Goal: Task Accomplishment & Management: Manage account settings

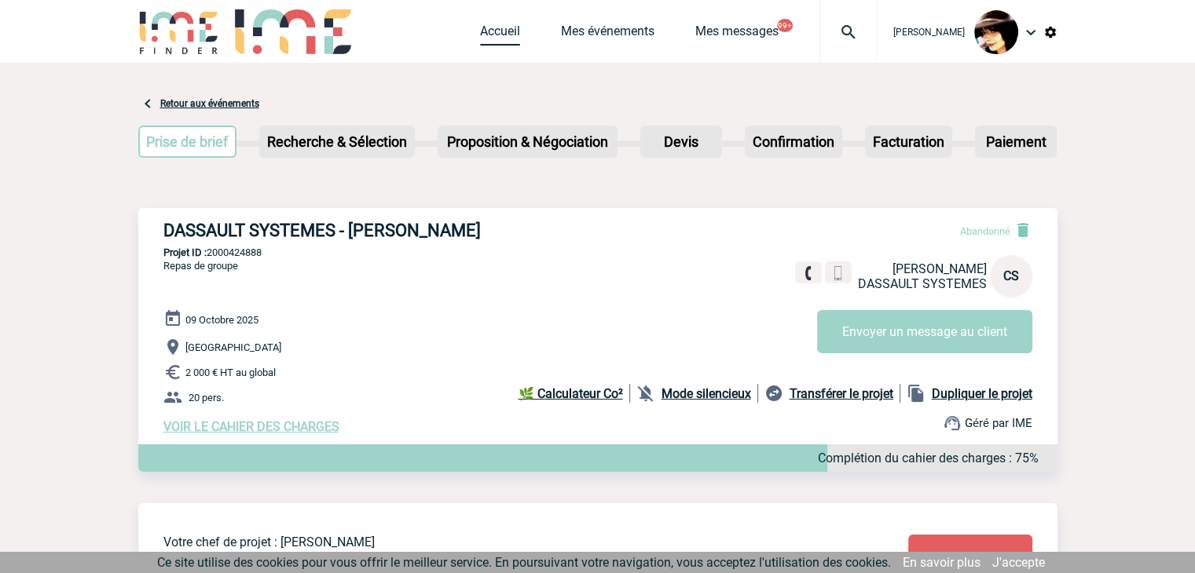
click at [484, 27] on link "Accueil" at bounding box center [500, 35] width 40 height 22
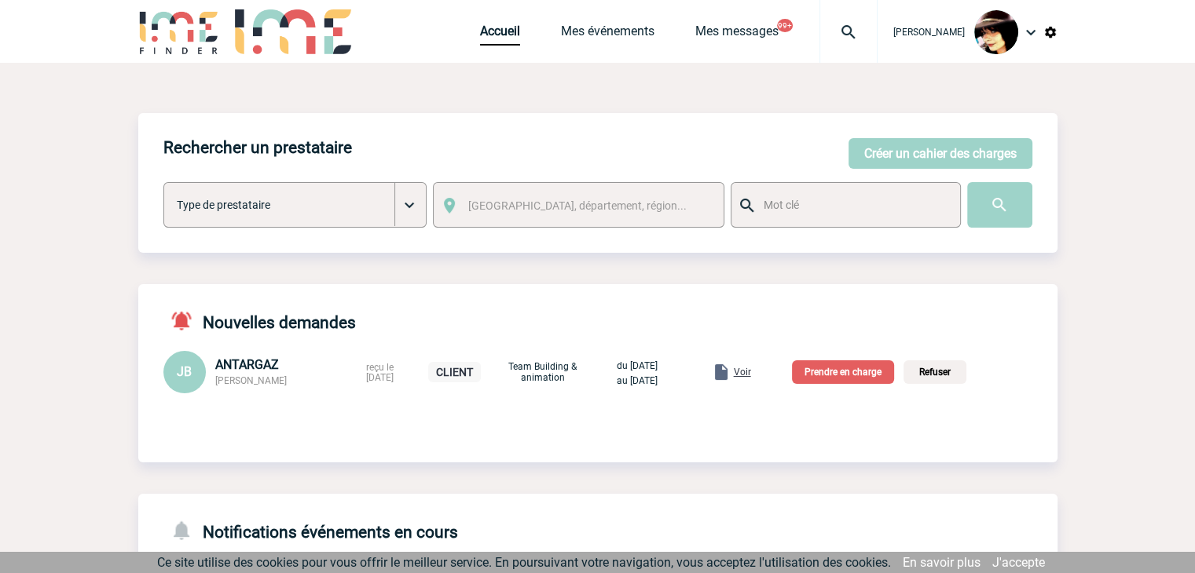
click at [751, 377] on span "Voir" at bounding box center [742, 372] width 17 height 11
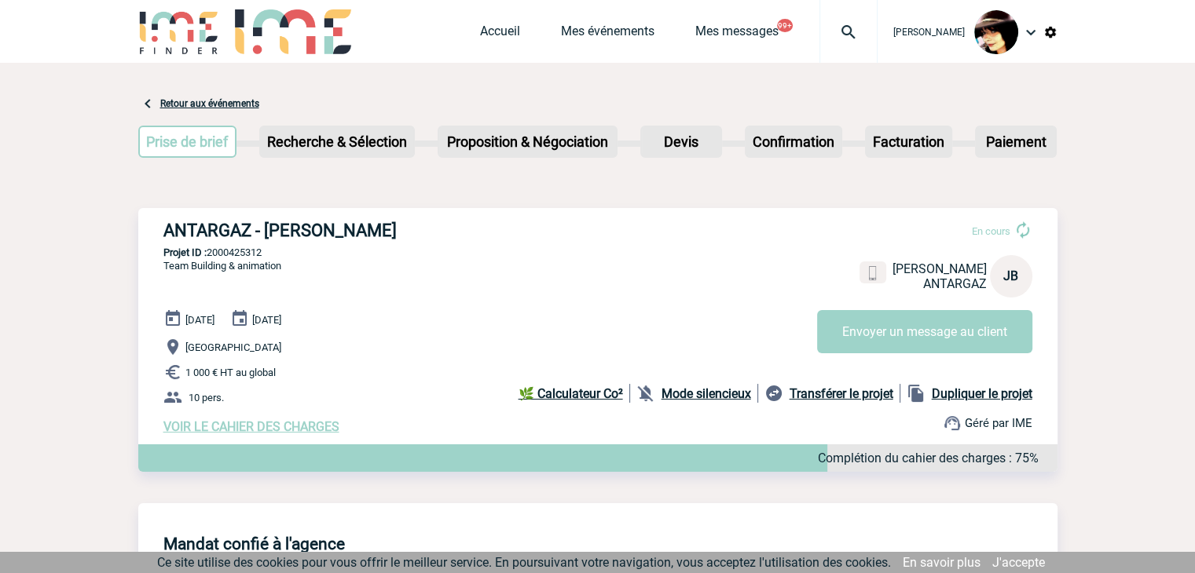
drag, startPoint x: 278, startPoint y: 353, endPoint x: 185, endPoint y: 350, distance: 92.7
click at [185, 350] on p "Chambray-lès-Tours" at bounding box center [610, 347] width 894 height 19
copy span "Chambray-lès-Tours"
click at [480, 32] on link "Accueil" at bounding box center [500, 35] width 40 height 22
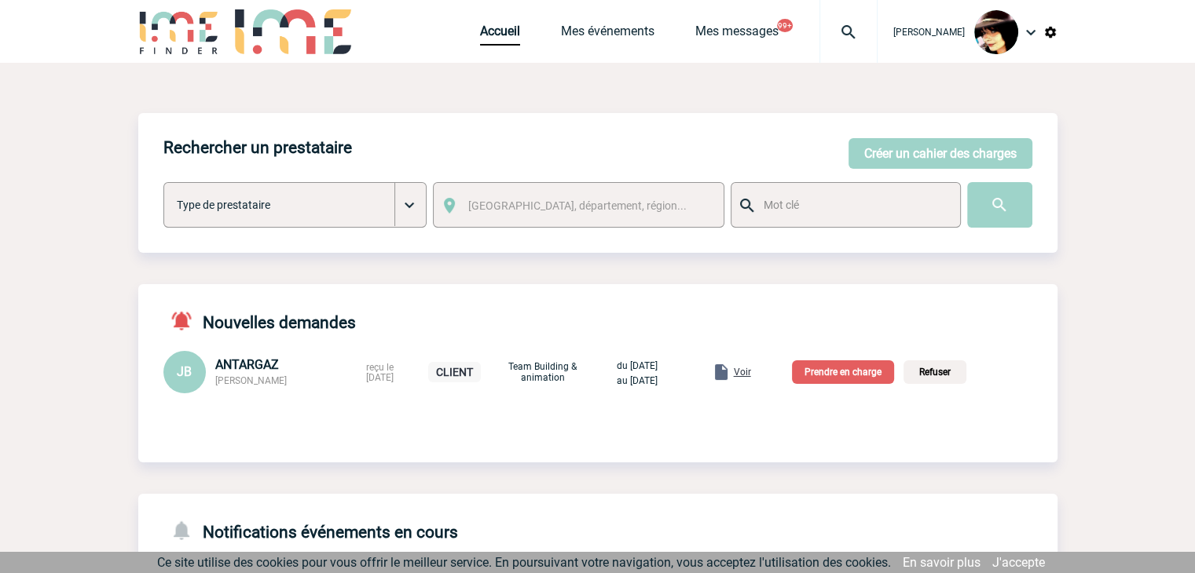
click at [851, 366] on p "Prendre en charge" at bounding box center [843, 373] width 102 height 24
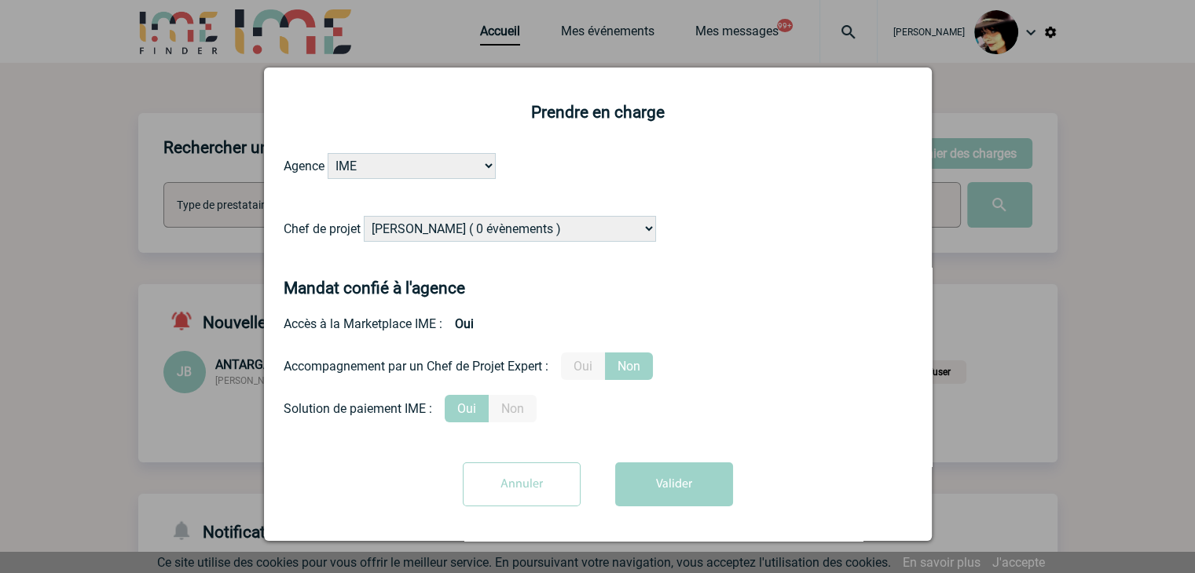
click at [534, 227] on select "Alizée VERLAGUET ( 0 évènements ) Anne GIRAUD ( 1196 évènements ) Anne-François…" at bounding box center [510, 229] width 292 height 26
select select "131233"
click at [534, 227] on select "Alizée VERLAGUET ( 0 évènements ) Anne GIRAUD ( 1196 évènements ) Anne-François…" at bounding box center [510, 229] width 292 height 26
click at [597, 366] on label "Oui" at bounding box center [583, 366] width 44 height 27
click at [0, 0] on input "Oui" at bounding box center [0, 0] width 0 height 0
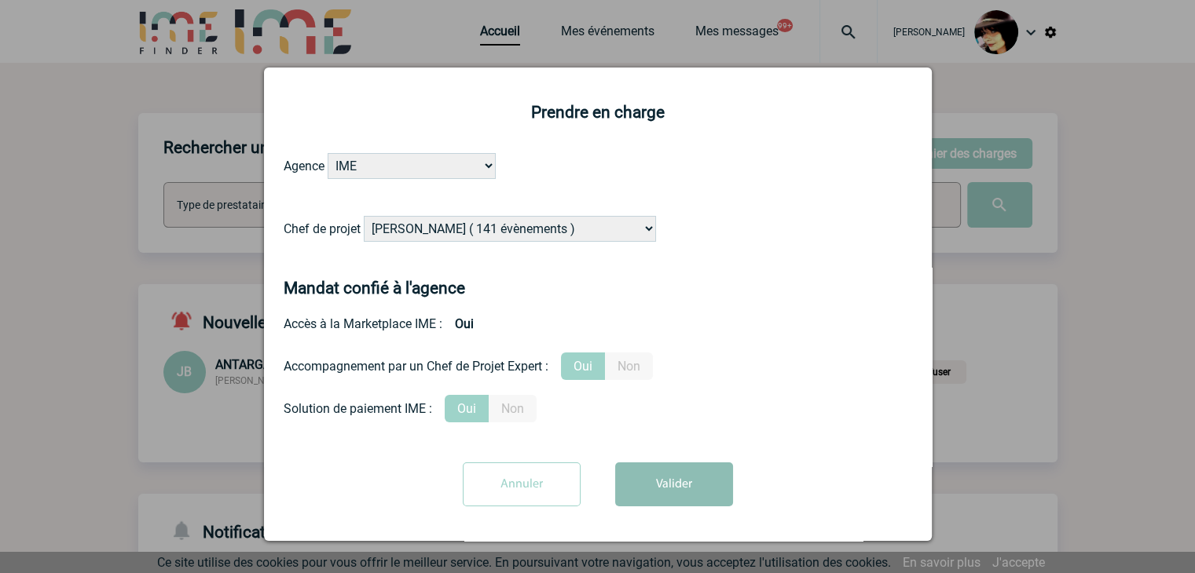
click at [654, 482] on button "Valider" at bounding box center [674, 485] width 118 height 44
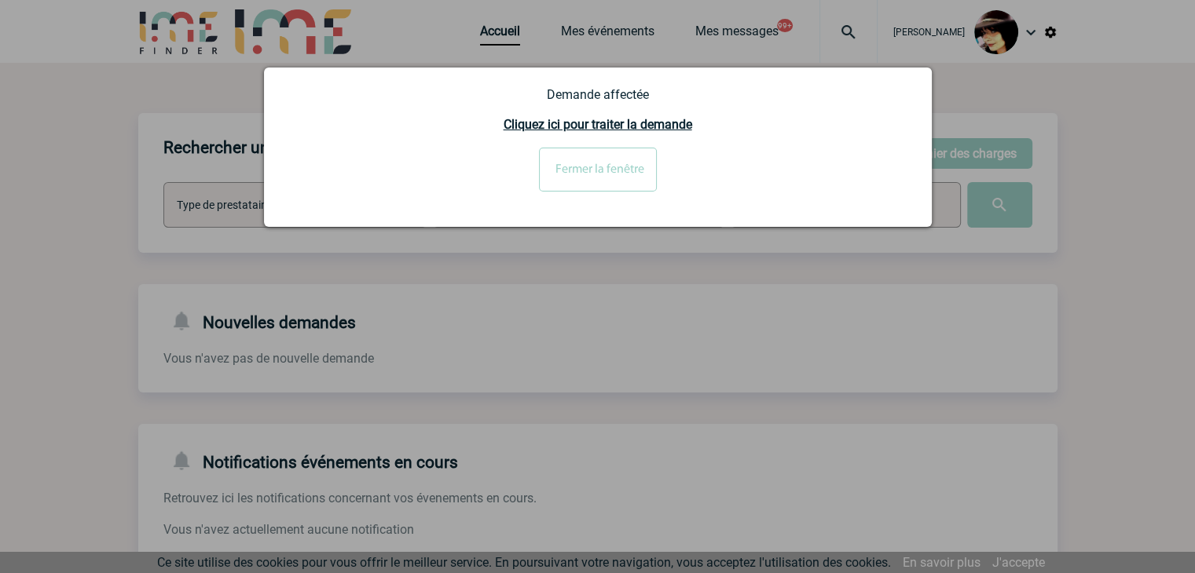
click at [566, 178] on input "Fermer la fenêtre" at bounding box center [598, 170] width 118 height 44
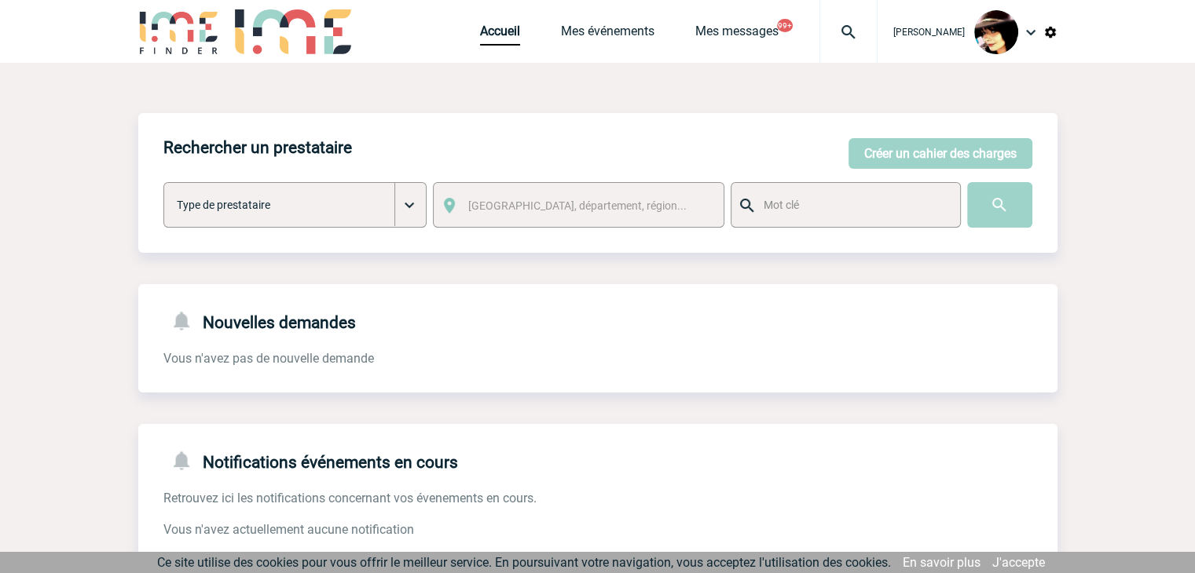
click at [834, 28] on img at bounding box center [848, 32] width 57 height 19
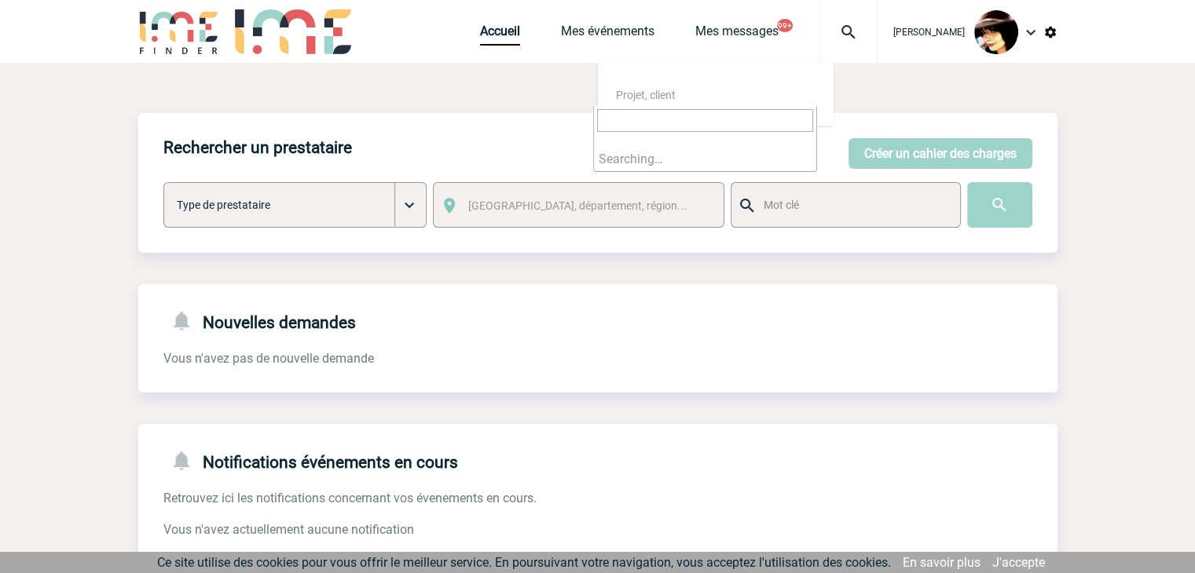
click at [726, 121] on input "search" at bounding box center [705, 120] width 216 height 23
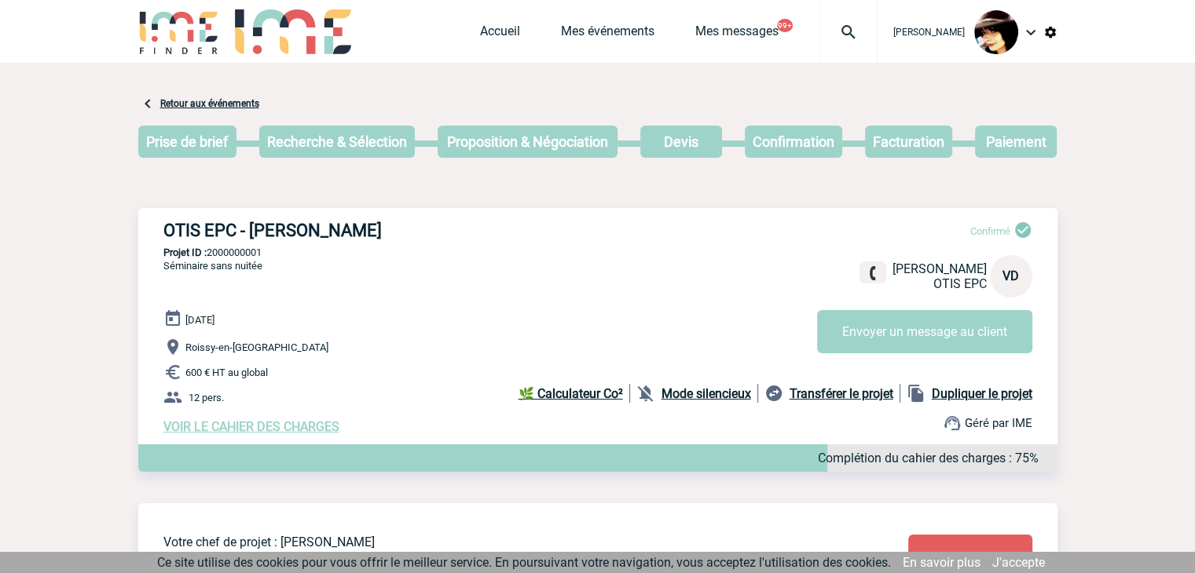
click at [840, 27] on img at bounding box center [848, 32] width 57 height 19
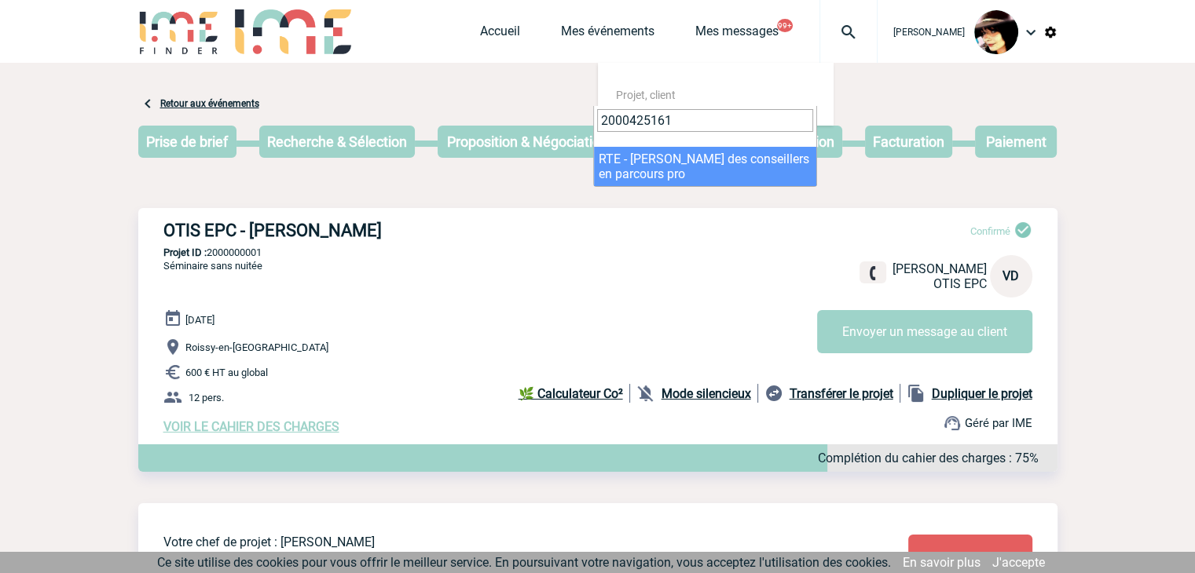
type input "2000425161"
select select "24662"
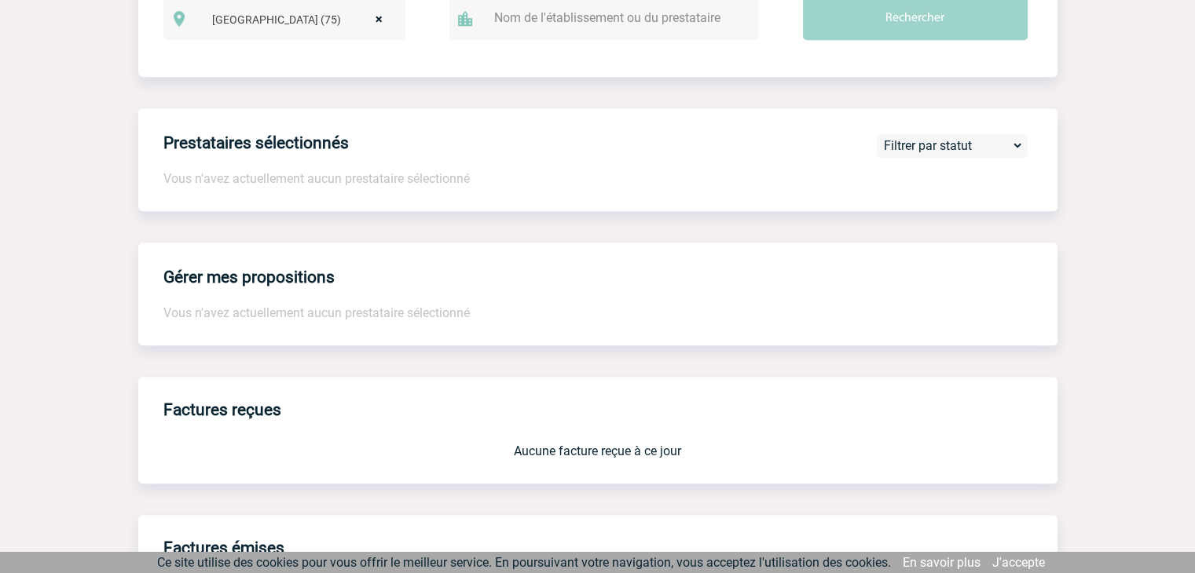
scroll to position [1298, 0]
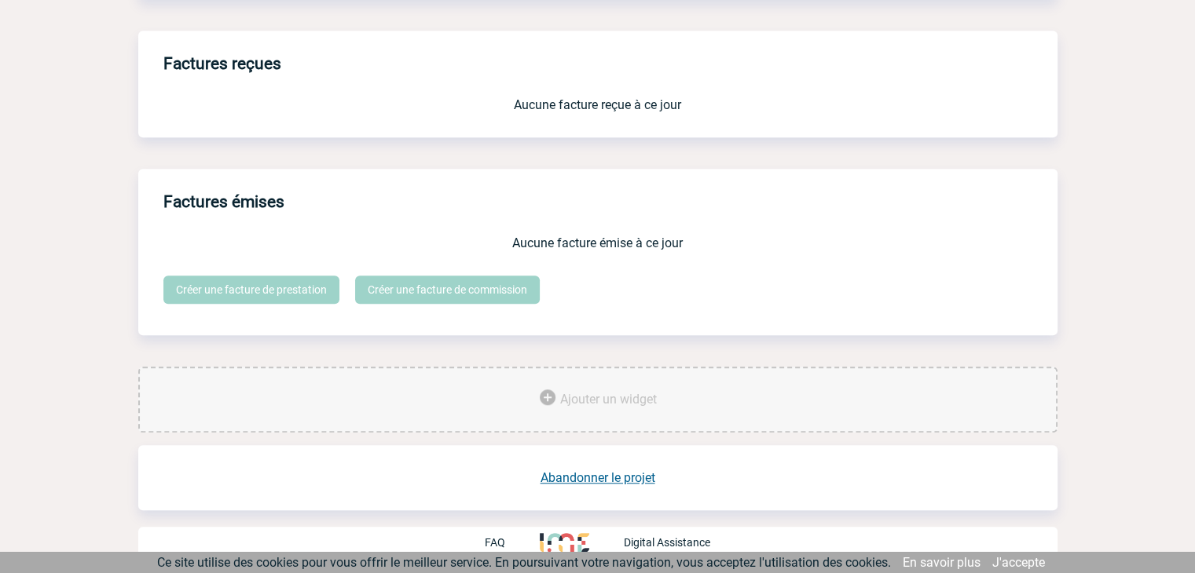
click at [581, 478] on link "Abandonner le projet" at bounding box center [597, 478] width 115 height 15
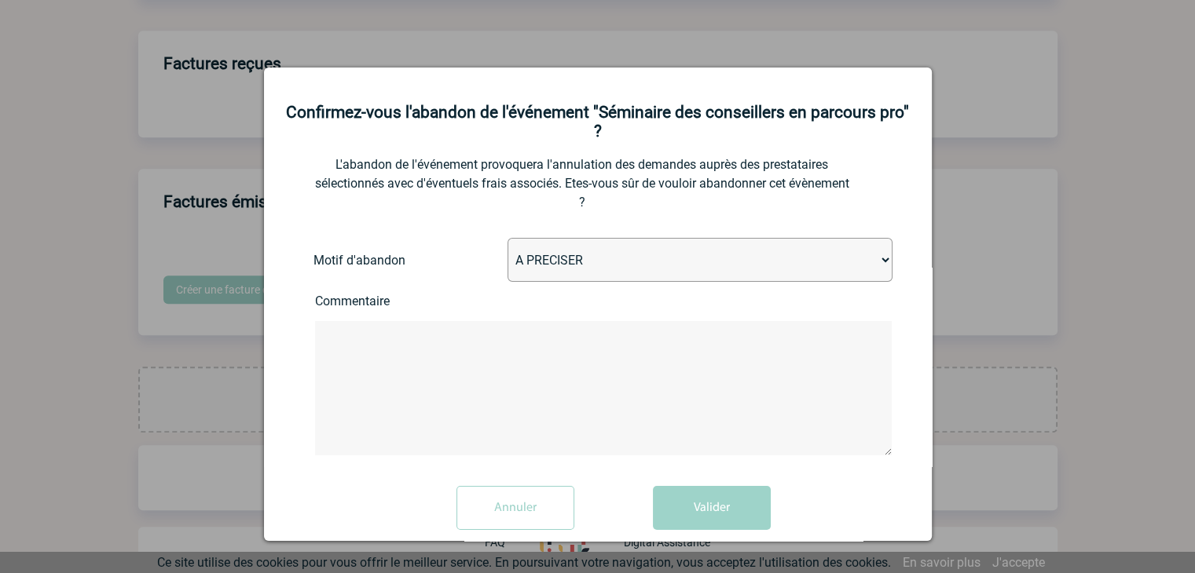
click at [566, 272] on select "A PRECISER Projet annulé Projet reporté Evénement organisé en interne A fait ap…" at bounding box center [699, 260] width 385 height 44
select select "ABANDON_PROJET_02"
click at [507, 240] on select "A PRECISER Projet annulé Projet reporté Evénement organisé en interne A fait ap…" at bounding box center [699, 260] width 385 height 44
click at [724, 516] on button "Valider" at bounding box center [712, 508] width 118 height 44
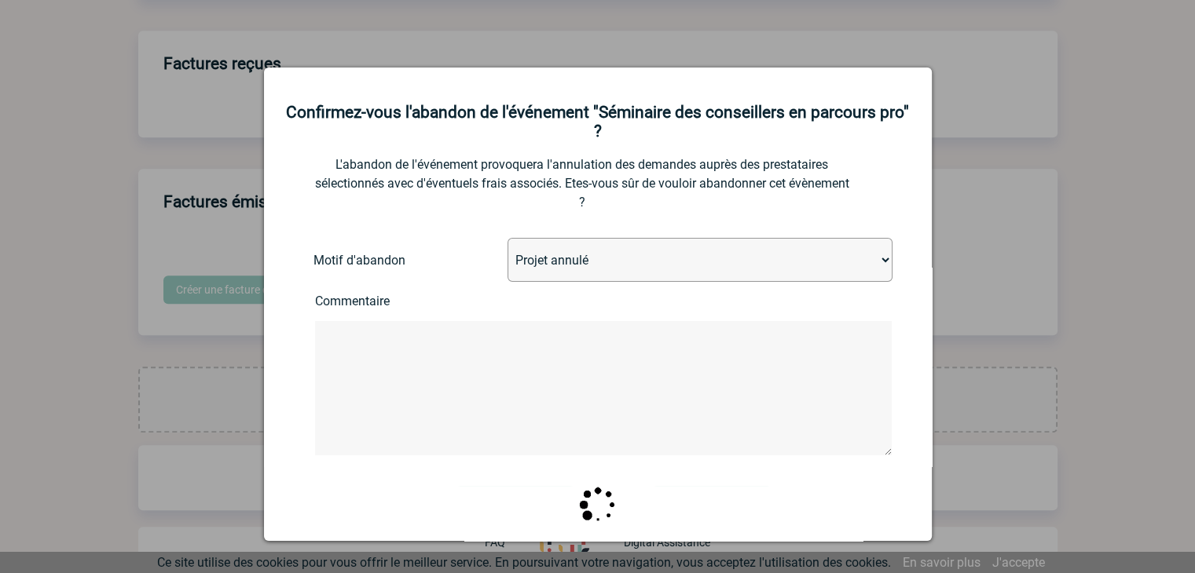
drag, startPoint x: 1109, startPoint y: 268, endPoint x: 1104, endPoint y: 275, distance: 9.0
click at [1109, 269] on div at bounding box center [597, 286] width 1195 height 573
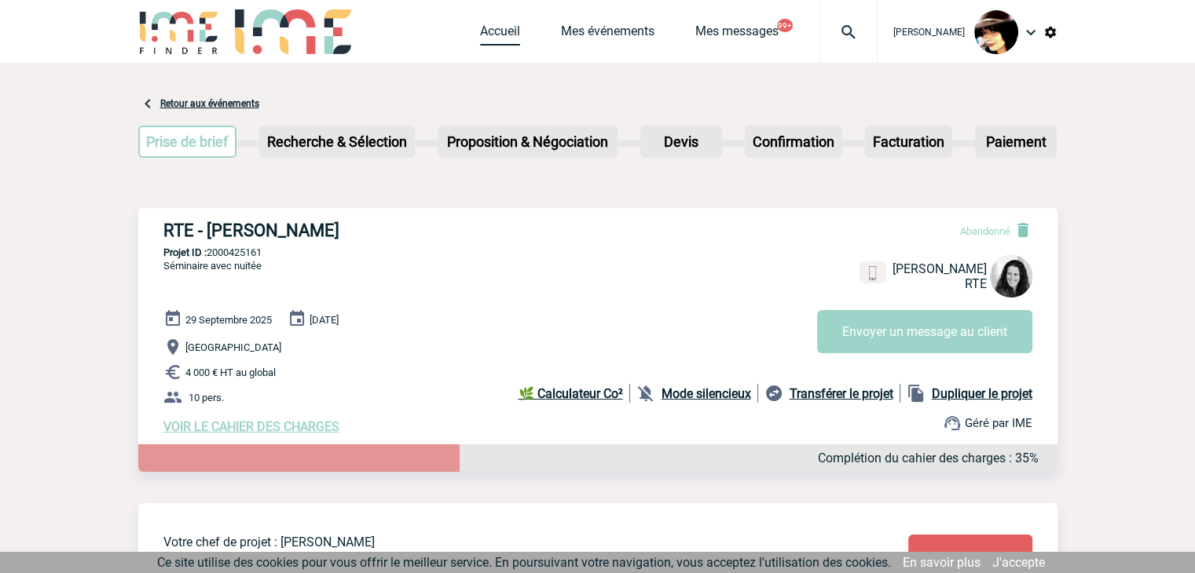
click at [488, 29] on link "Accueil" at bounding box center [500, 35] width 40 height 22
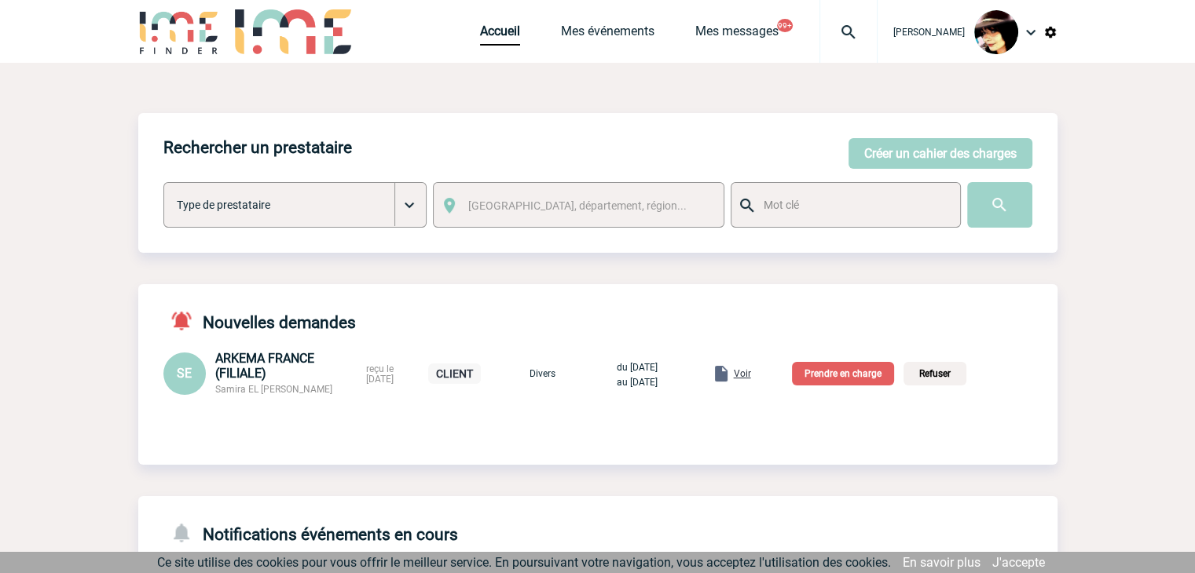
click at [751, 378] on span "Voir" at bounding box center [742, 373] width 17 height 11
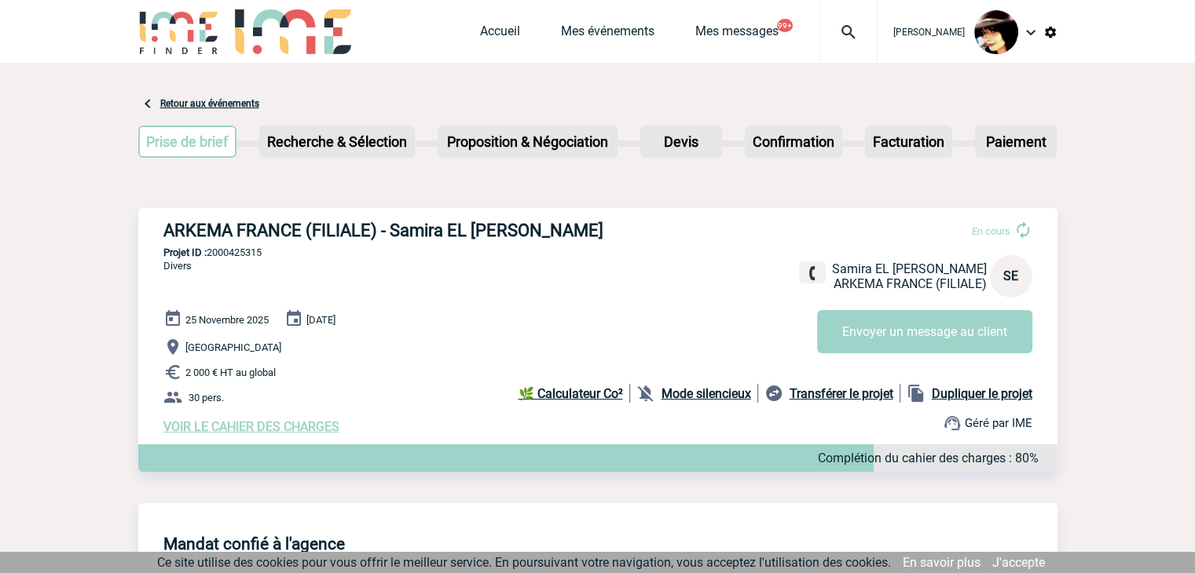
click at [518, 285] on div "ARKEMA FRANCE (FILIALE) - Samira EL BADRI KAMARA En cours Samira EL BADRI KAMAR…" at bounding box center [597, 327] width 919 height 239
click at [490, 36] on link "Accueil" at bounding box center [500, 35] width 40 height 22
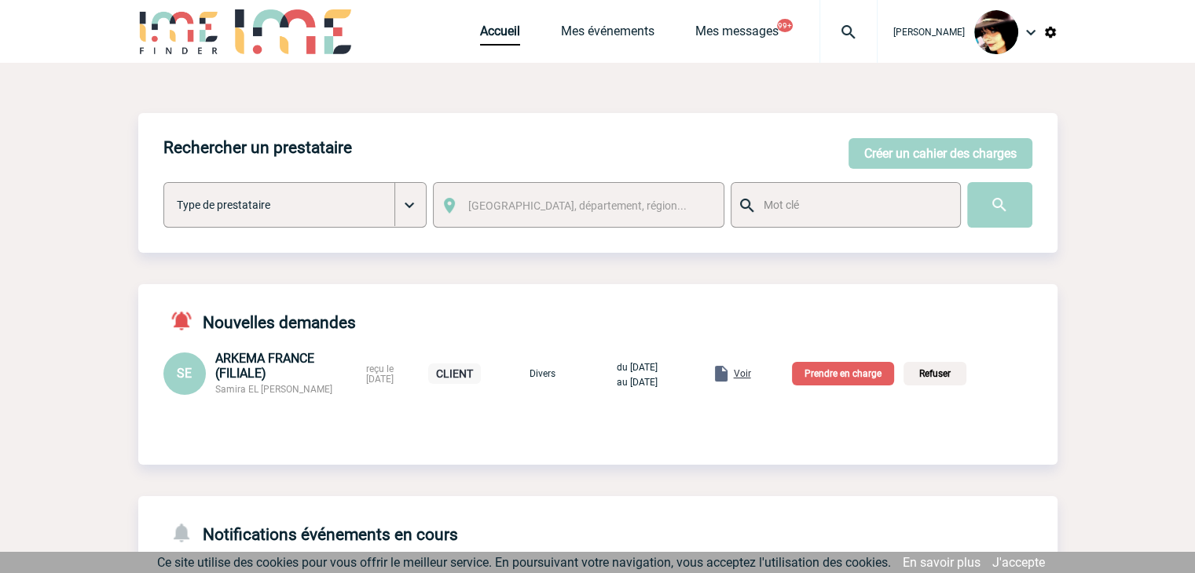
click at [832, 375] on p "Prendre en charge" at bounding box center [843, 374] width 102 height 24
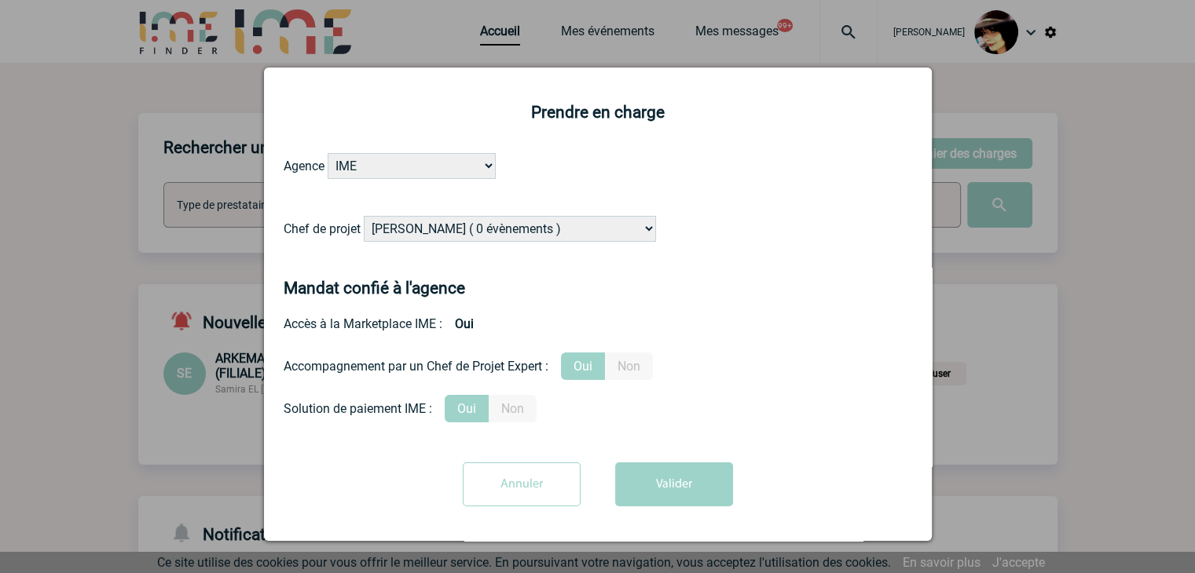
click at [500, 229] on select "Alizée VERLAGUET ( 0 évènements ) Anne GIRAUD ( 1196 évènements ) Anne-François…" at bounding box center [510, 229] width 292 height 26
select select "131347"
click at [364, 217] on select "Alizée VERLAGUET ( 0 évènements ) Anne GIRAUD ( 1196 évènements ) Anne-François…" at bounding box center [510, 229] width 292 height 26
click at [659, 485] on button "Valider" at bounding box center [674, 485] width 118 height 44
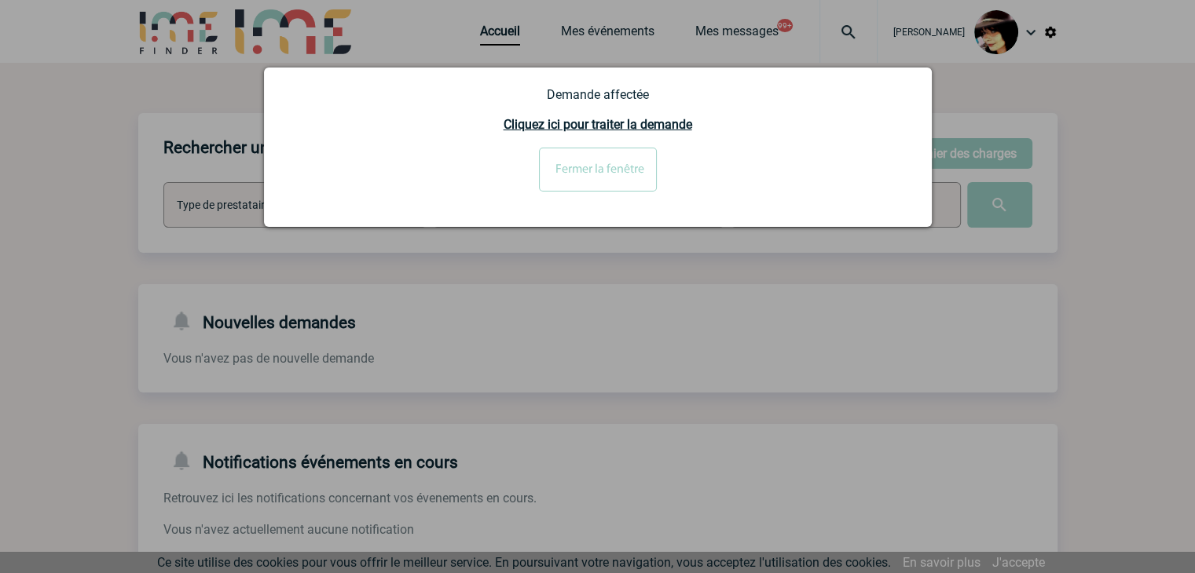
click at [562, 183] on input "Fermer la fenêtre" at bounding box center [598, 170] width 118 height 44
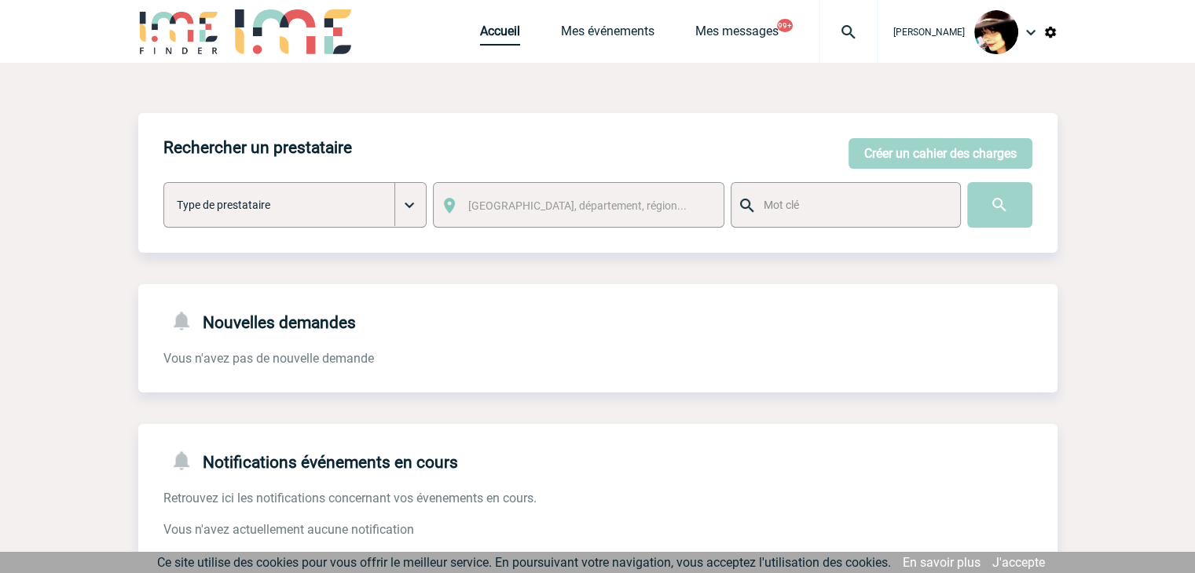
click at [480, 37] on link "Accueil" at bounding box center [500, 35] width 40 height 22
click at [480, 33] on link "Accueil" at bounding box center [500, 35] width 40 height 22
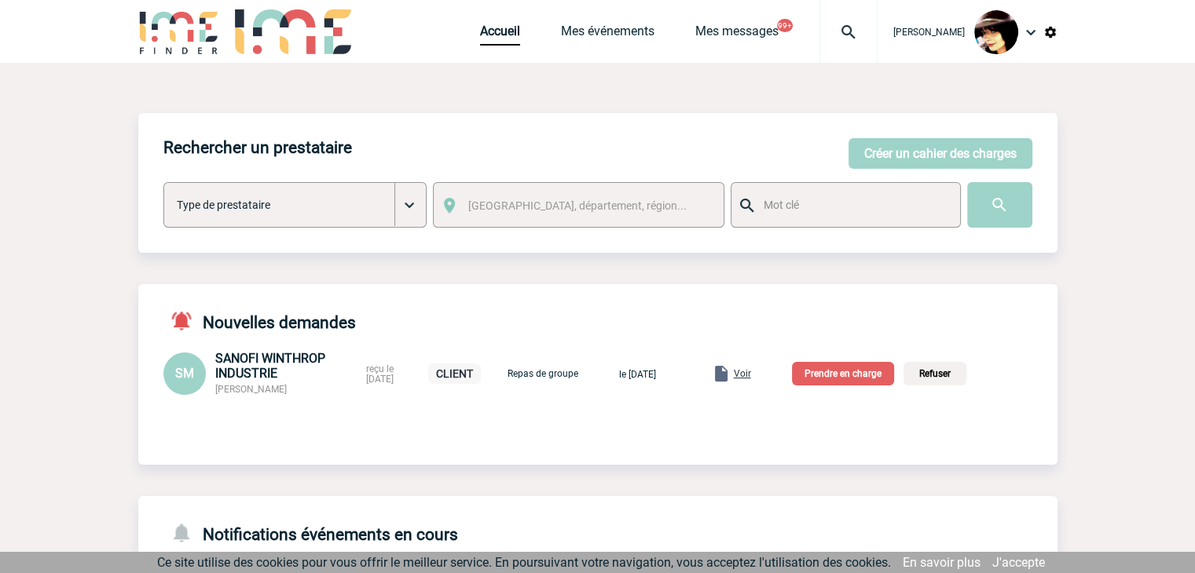
click at [751, 375] on span "Voir" at bounding box center [742, 373] width 17 height 11
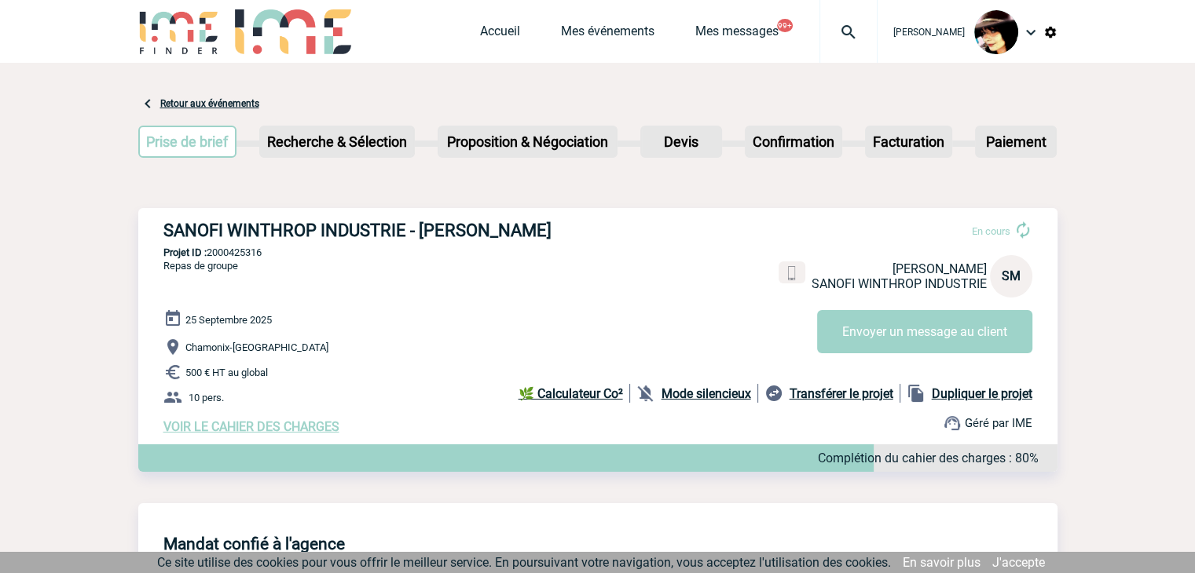
click at [311, 423] on span "VOIR LE CAHIER DES CHARGES" at bounding box center [251, 426] width 176 height 15
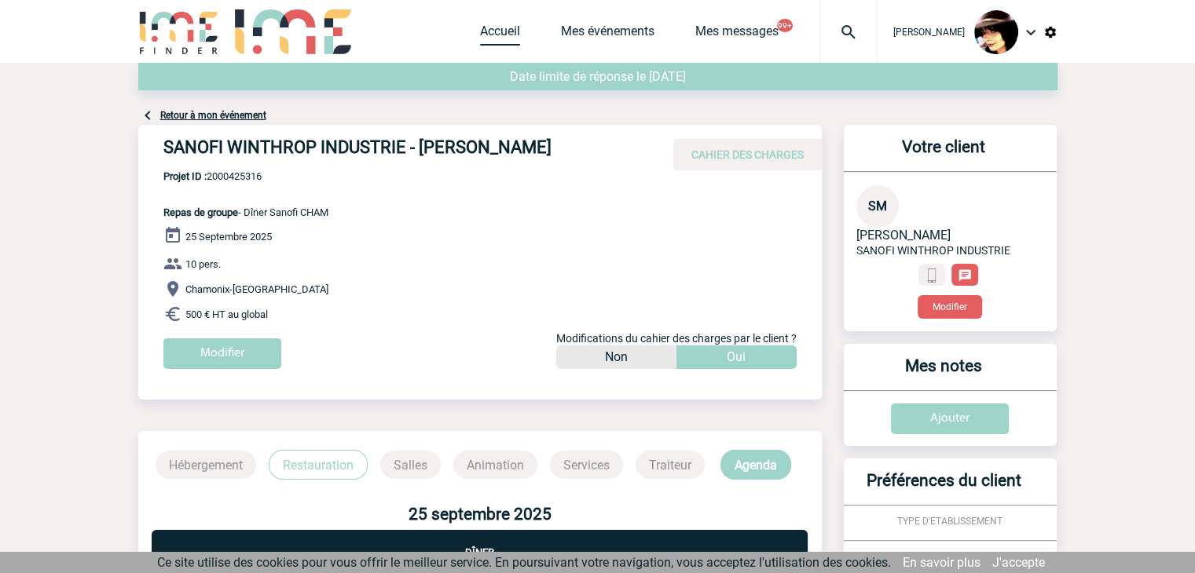
click at [480, 35] on link "Accueil" at bounding box center [500, 35] width 40 height 22
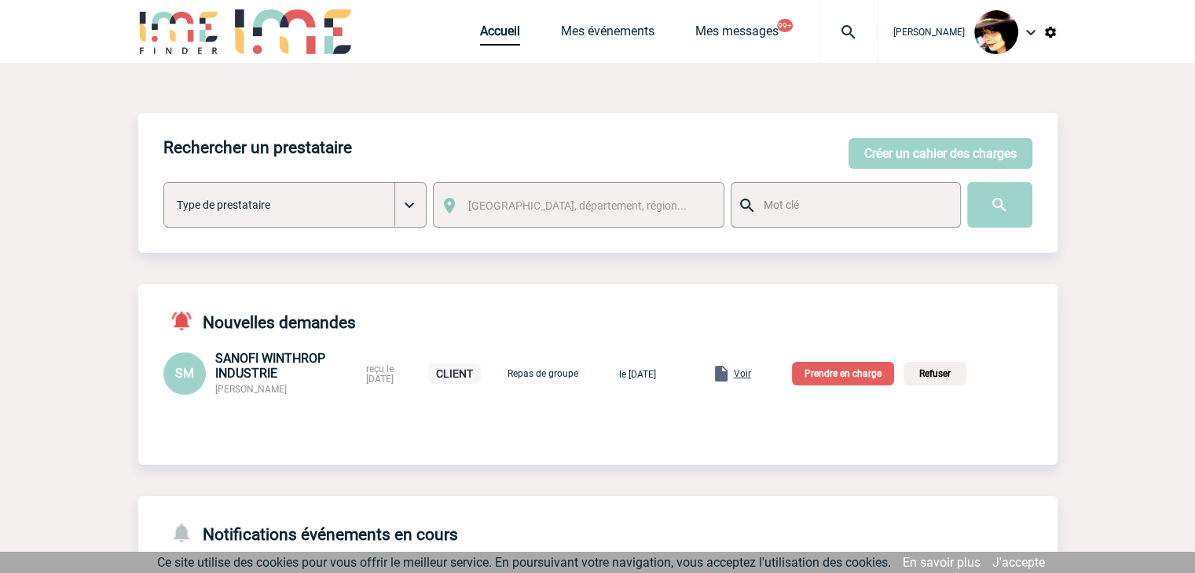
click at [854, 376] on p "Prendre en charge" at bounding box center [843, 374] width 102 height 24
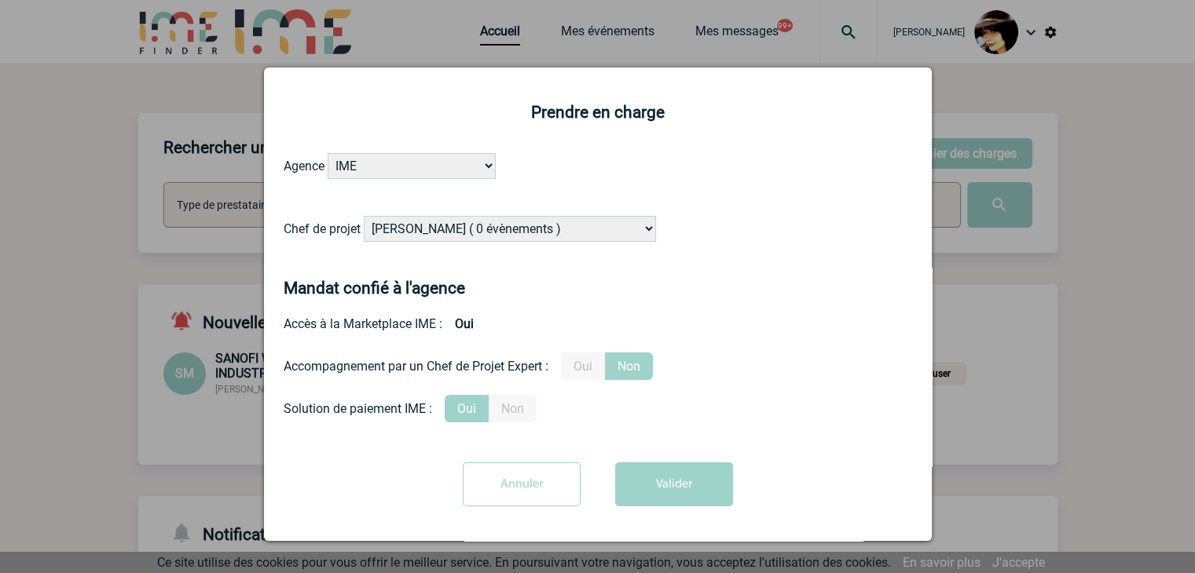
click at [418, 215] on form "Agence IME IME [GEOGRAPHIC_DATA] IME [GEOGRAPHIC_DATA] Chef de projet [PERSON_N…" at bounding box center [598, 335] width 628 height 365
drag, startPoint x: 424, startPoint y: 230, endPoint x: 460, endPoint y: 204, distance: 43.8
click at [424, 230] on select "[PERSON_NAME] ( 0 évènements ) [PERSON_NAME] ( 1196 évènements ) [PERSON_NAME] …" at bounding box center [510, 229] width 292 height 26
select select "131235"
click at [509, 229] on select "[PERSON_NAME] ( 0 évènements ) [PERSON_NAME] ( 1196 évènements ) [PERSON_NAME] …" at bounding box center [510, 229] width 292 height 26
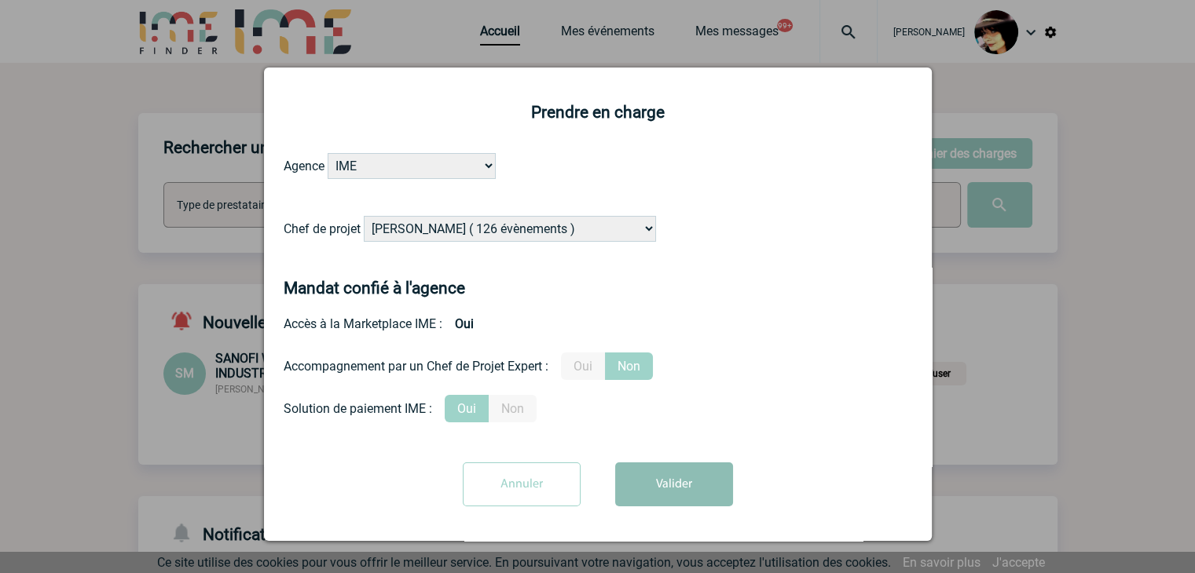
drag, startPoint x: 587, startPoint y: 365, endPoint x: 688, endPoint y: 471, distance: 146.1
click at [588, 365] on label "Oui" at bounding box center [583, 366] width 44 height 27
click at [0, 0] on input "Oui" at bounding box center [0, 0] width 0 height 0
click at [691, 485] on button "Valider" at bounding box center [674, 485] width 118 height 44
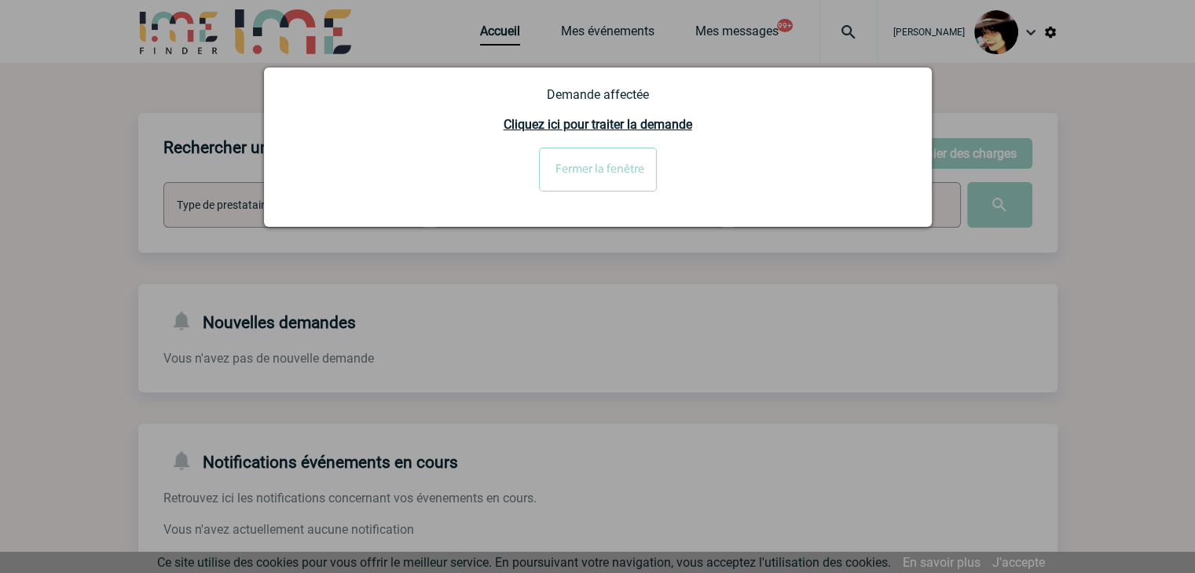
click at [580, 169] on input "Fermer la fenêtre" at bounding box center [598, 170] width 118 height 44
